Goal: Communication & Community: Connect with others

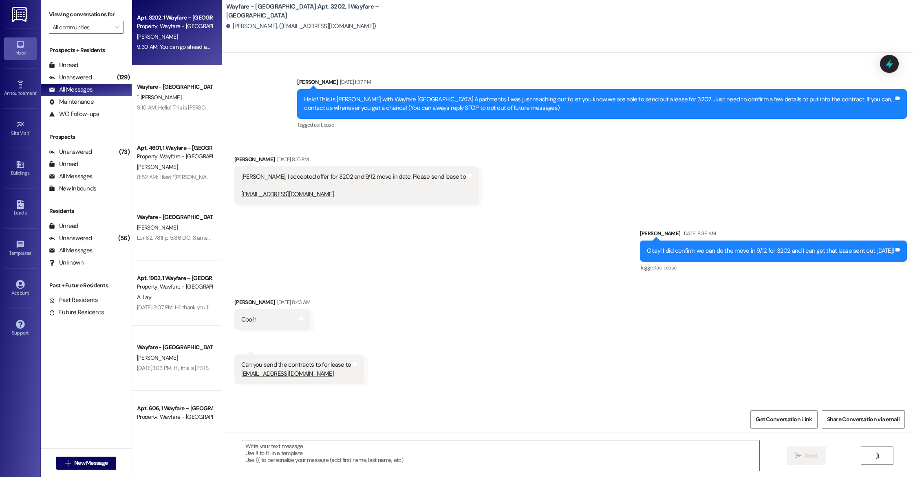
scroll to position [3959, 0]
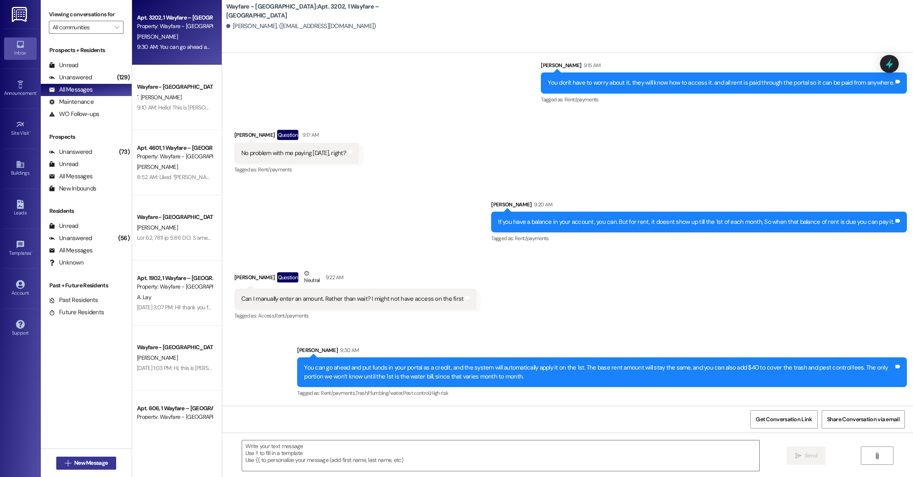
click at [89, 462] on span "New Message" at bounding box center [90, 463] width 33 height 9
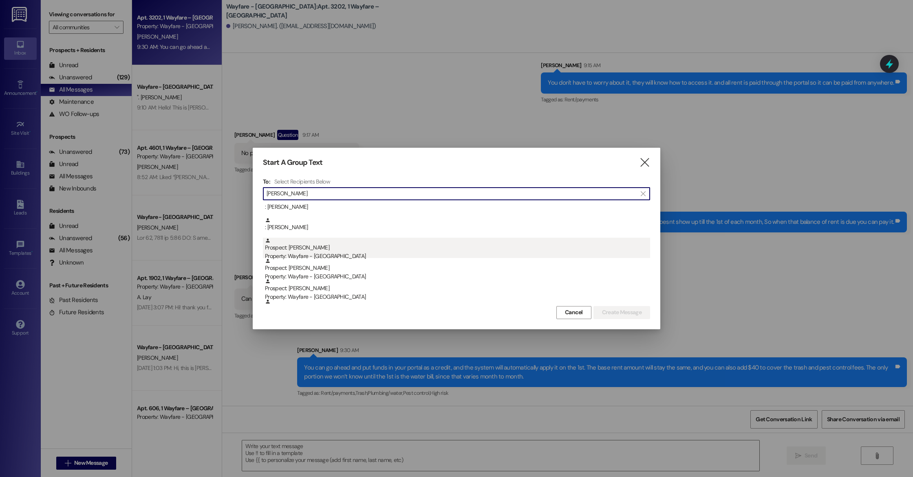
scroll to position [84, 0]
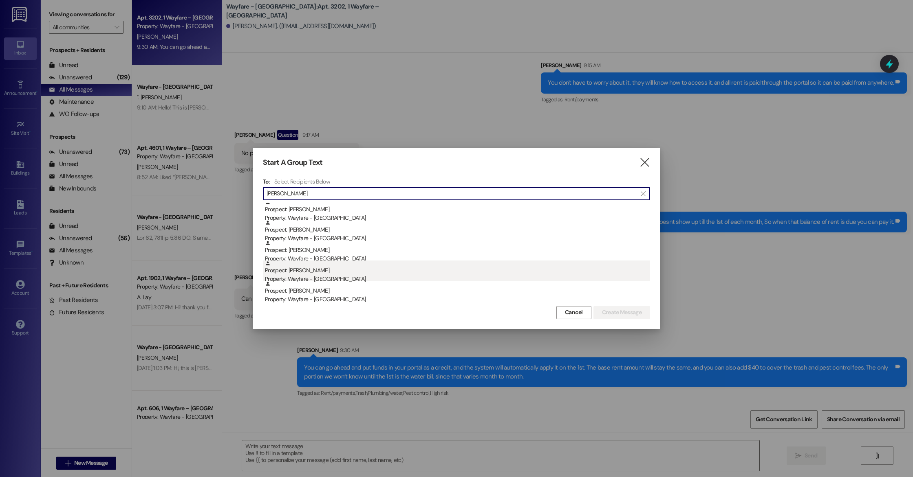
type input "[PERSON_NAME]"
click at [295, 271] on div "Prospect: [PERSON_NAME] Property: Wayfare - [GEOGRAPHIC_DATA]" at bounding box center [457, 272] width 385 height 23
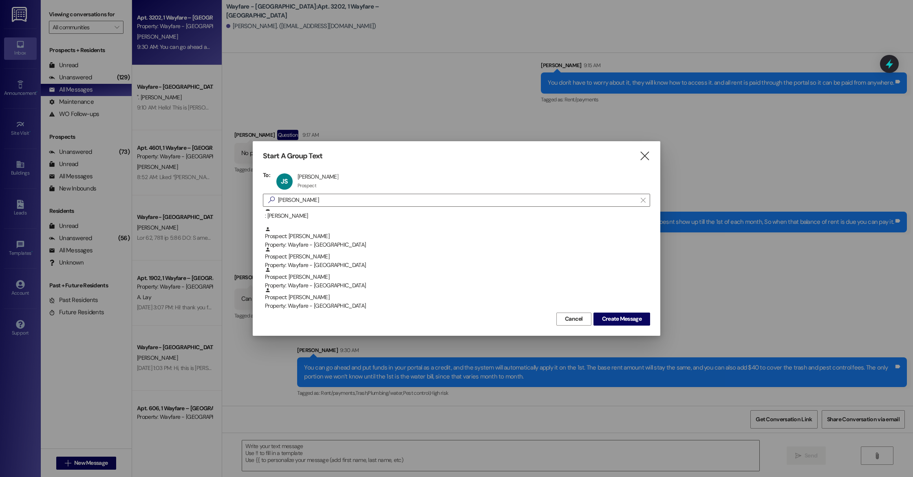
scroll to position [64, 0]
click at [613, 319] on span "Create Message" at bounding box center [622, 319] width 40 height 9
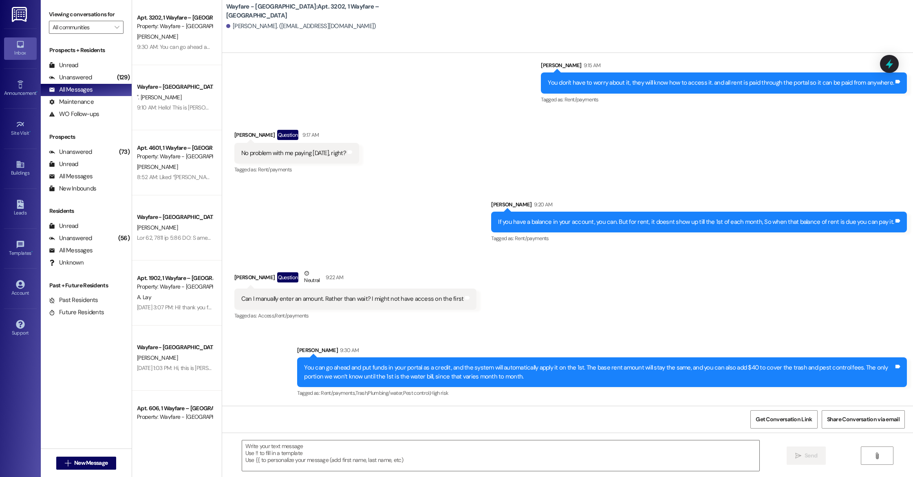
scroll to position [0, 0]
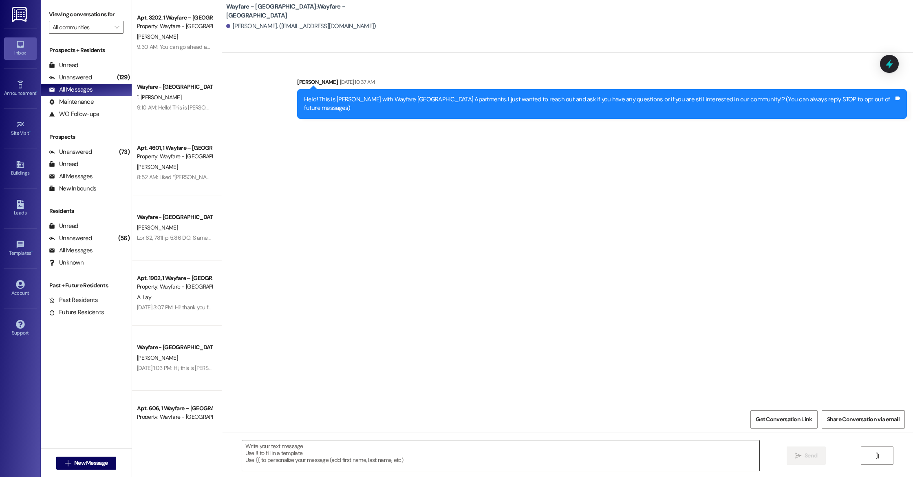
click at [269, 442] on textarea at bounding box center [500, 456] width 517 height 31
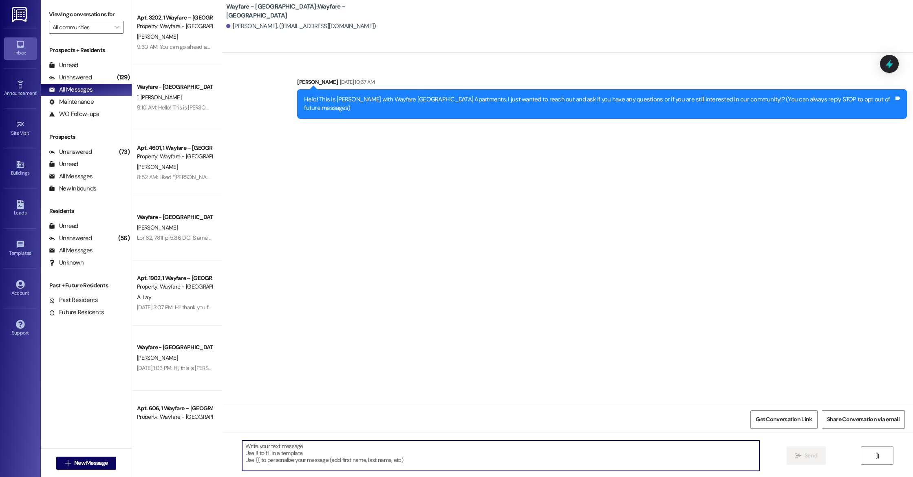
paste textarea "Hi [Name], this is [PERSON_NAME] with Wayfare. I just wanted to check in to see…"
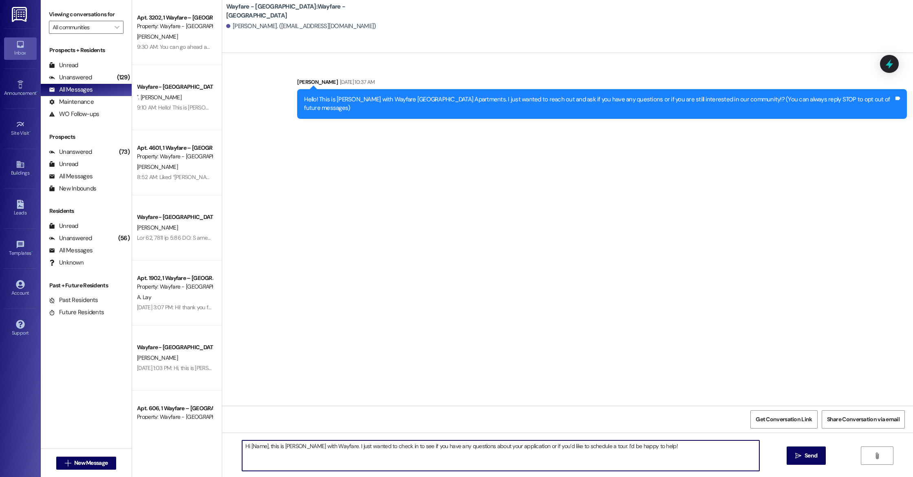
click at [260, 449] on textarea "Hi [Name], this is [PERSON_NAME] with Wayfare. I just wanted to check in to see…" at bounding box center [500, 456] width 517 height 31
click at [319, 445] on textarea "Hi [PERSON_NAME], this is [PERSON_NAME] with Wayfare. I just wanted to check in…" at bounding box center [500, 456] width 517 height 31
click at [649, 451] on textarea "Hi [PERSON_NAME], this is [PERSON_NAME] with Wayfare. I just wanted to check in…" at bounding box center [500, 456] width 517 height 31
type textarea "Hi [PERSON_NAME], this is [PERSON_NAME] with Wayfare. I just wanted to check in…"
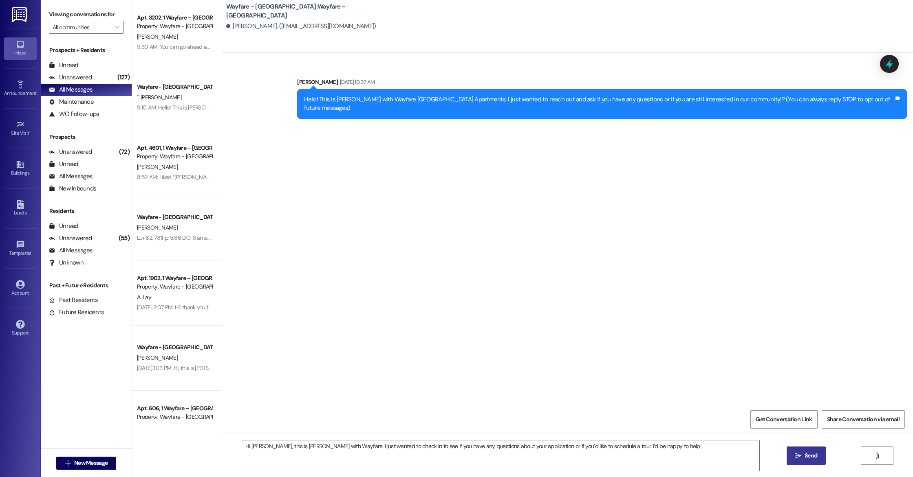
click at [797, 456] on icon "" at bounding box center [798, 456] width 6 height 7
